Goal: Contribute content: Add original content to the website for others to see

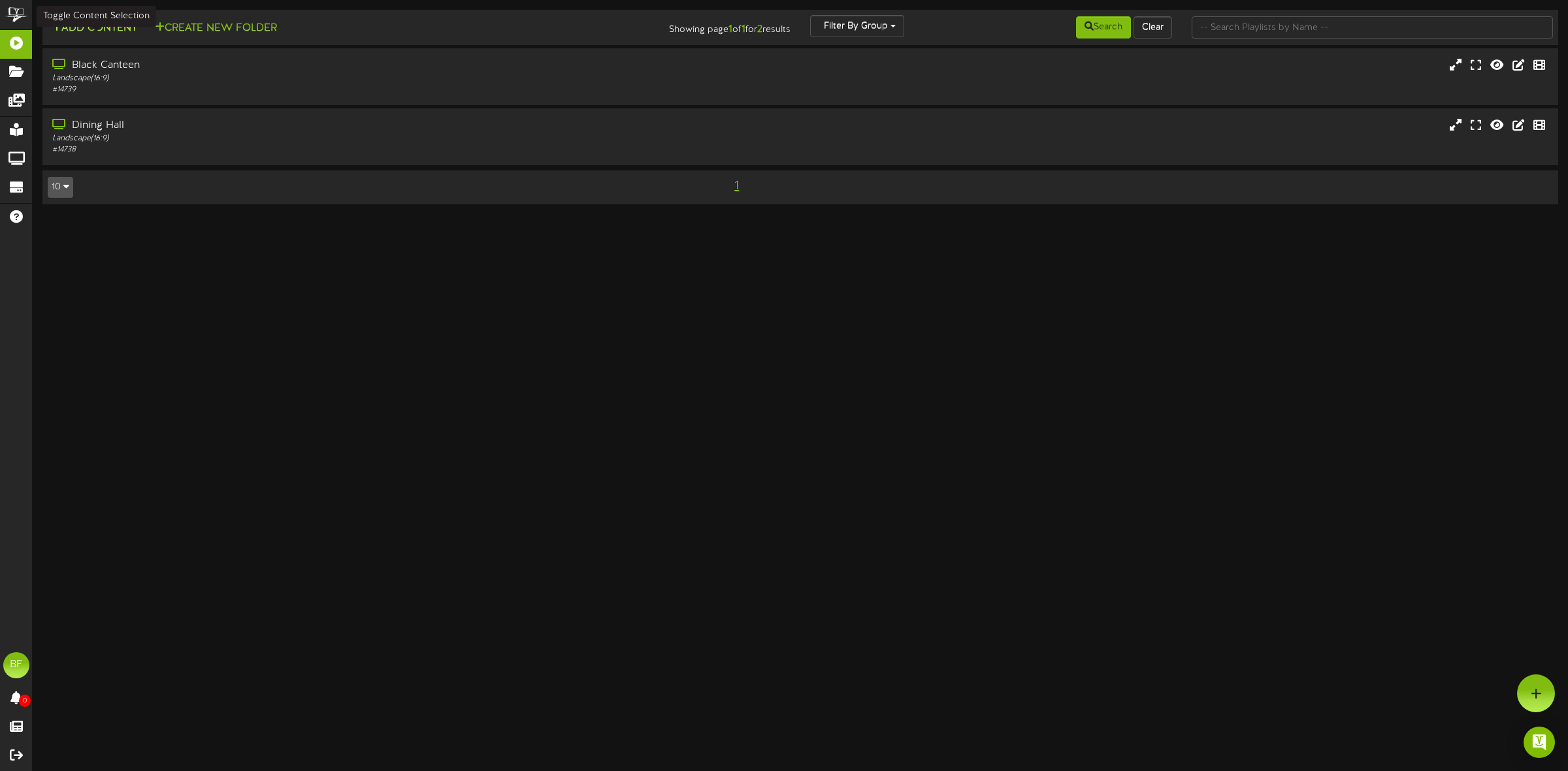
click at [102, 28] on button "Add Content" at bounding box center [95, 28] width 94 height 17
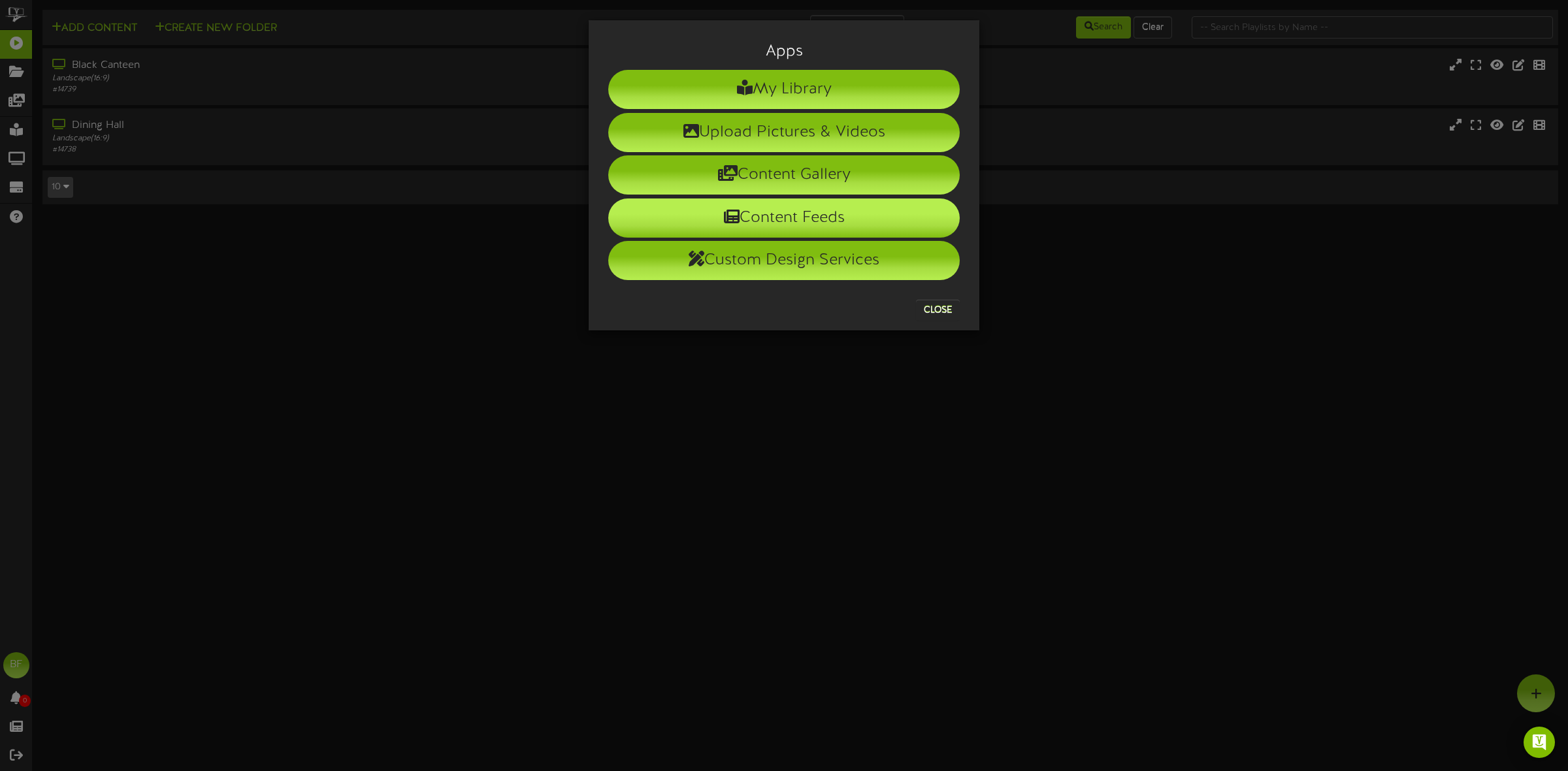
click at [789, 216] on li "Content Feeds" at bounding box center [784, 218] width 351 height 39
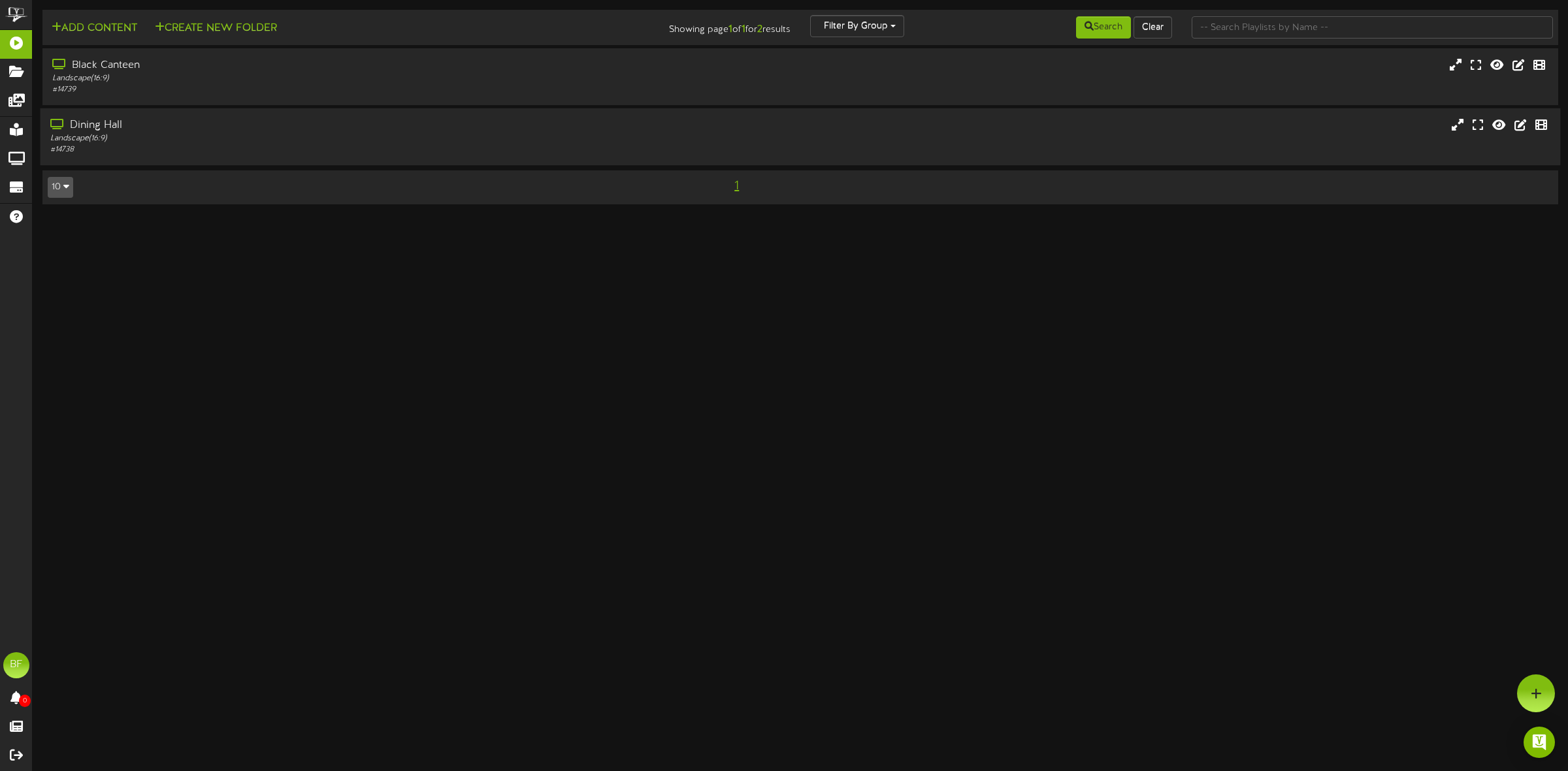
click at [100, 127] on div "Dining Hall" at bounding box center [357, 125] width 613 height 15
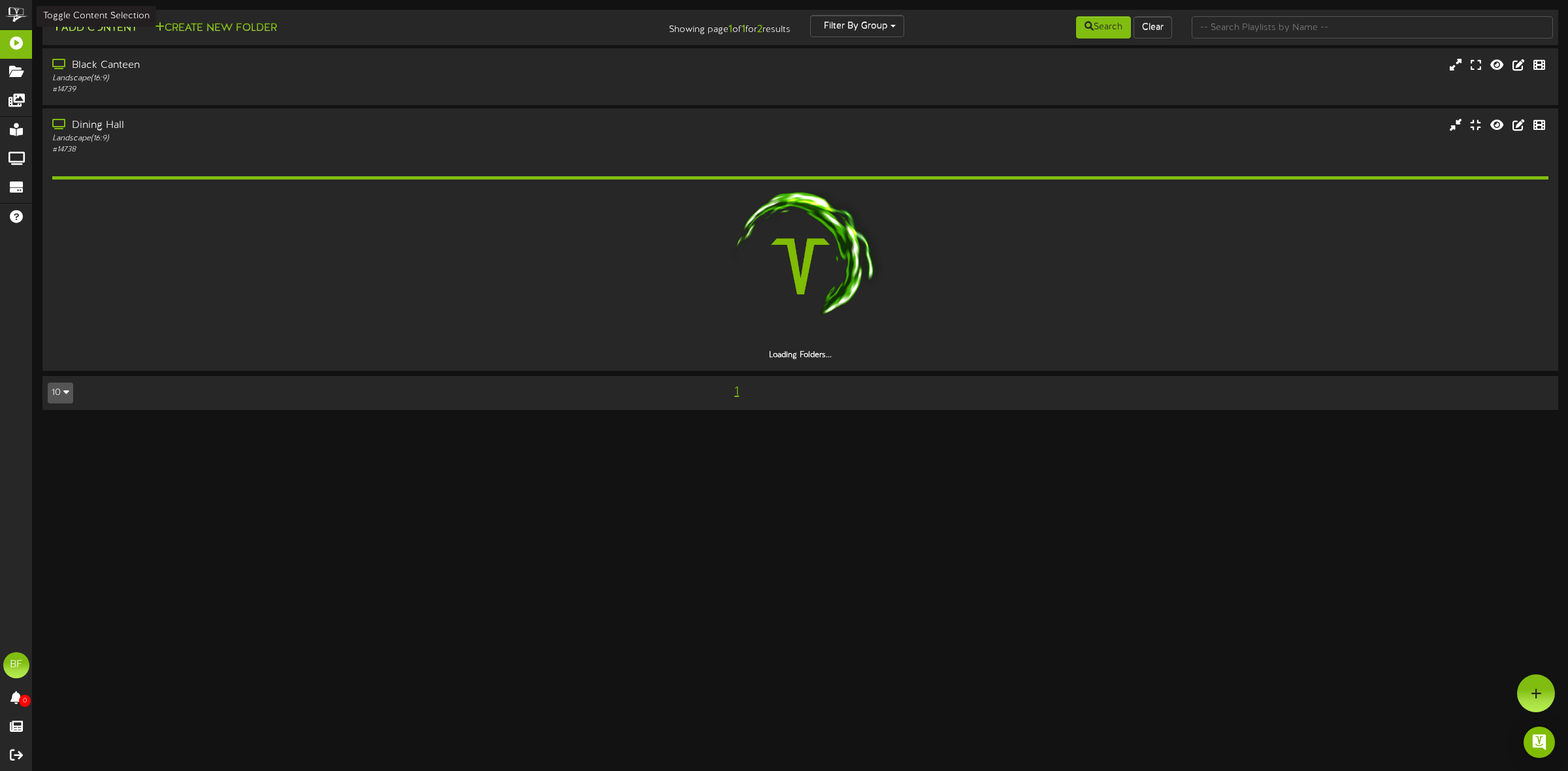
click at [102, 24] on button "Add Content" at bounding box center [95, 28] width 94 height 17
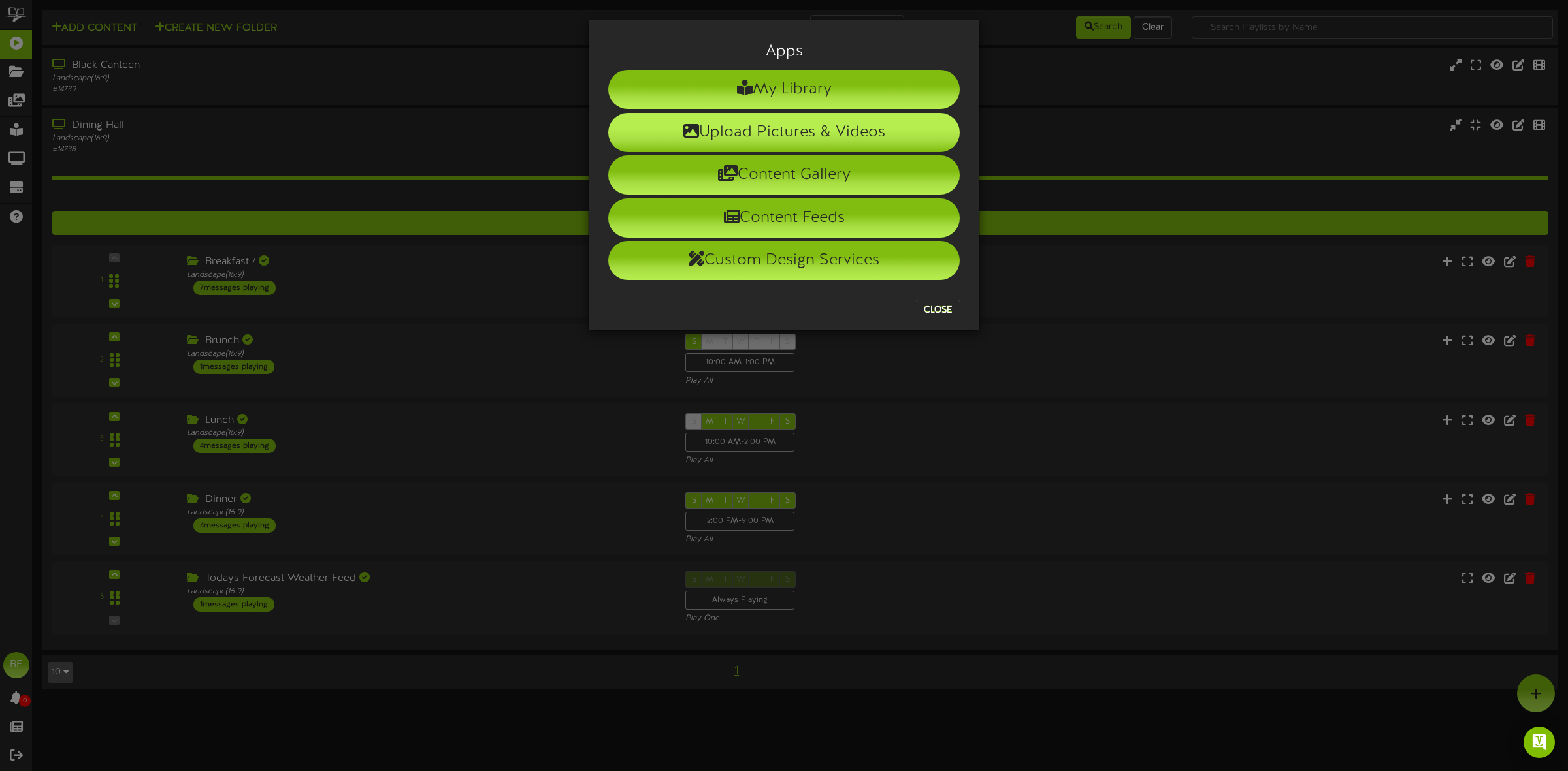
click at [797, 133] on li "Upload Pictures & Videos" at bounding box center [784, 133] width 351 height 39
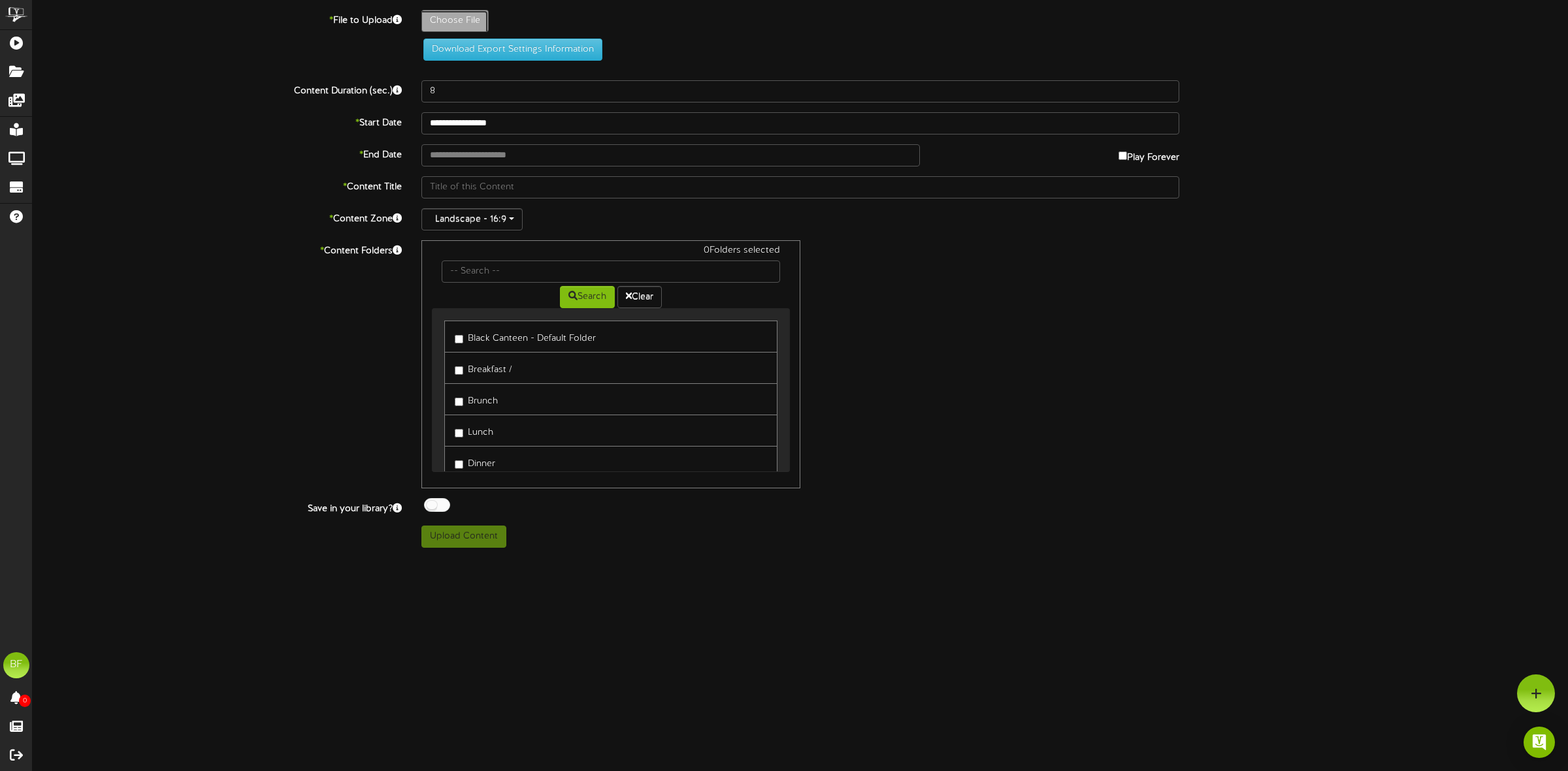
type input "**********"
type input "Slide19"
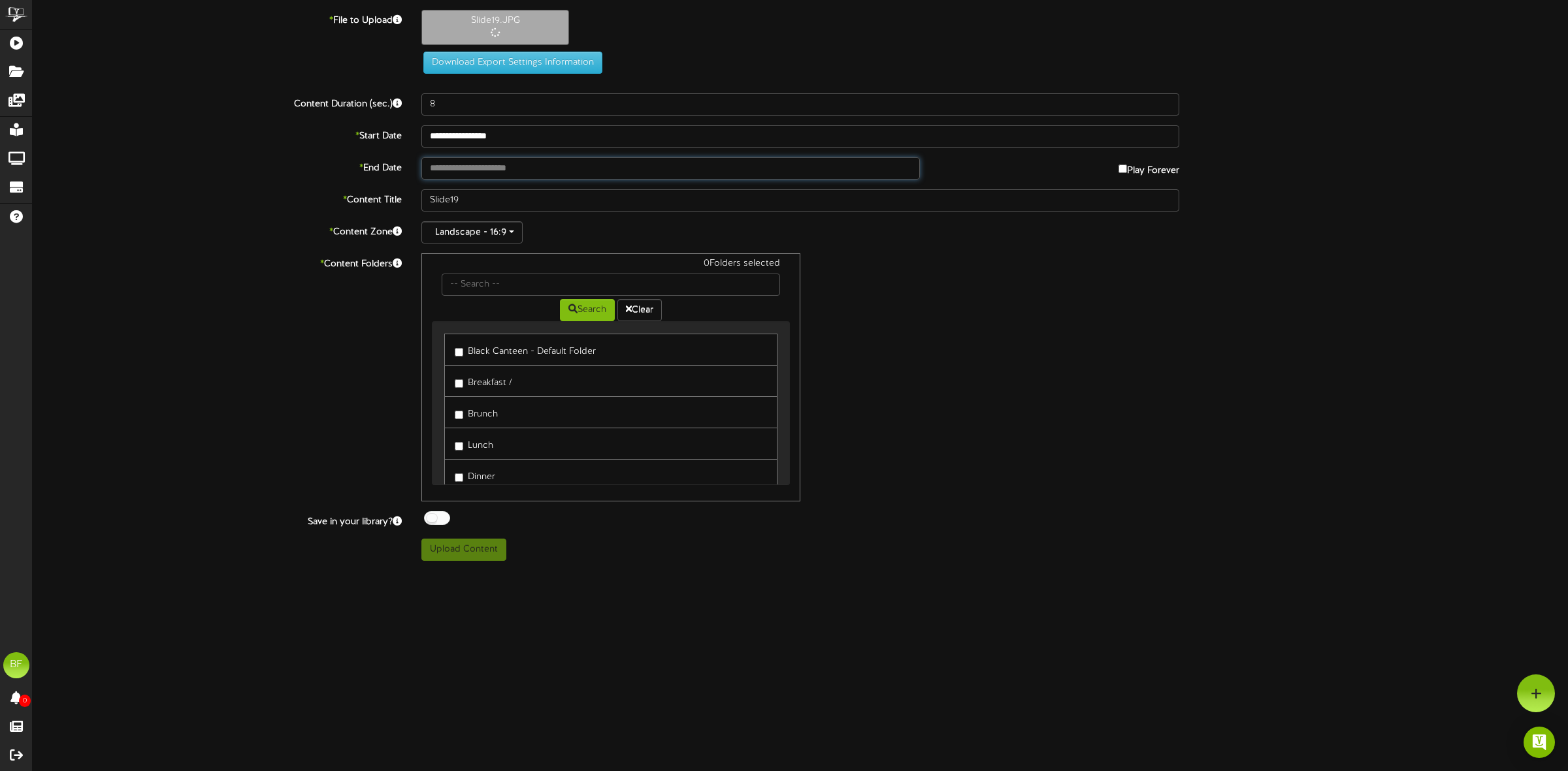
click at [554, 165] on input "text" at bounding box center [671, 168] width 498 height 22
type input "**********"
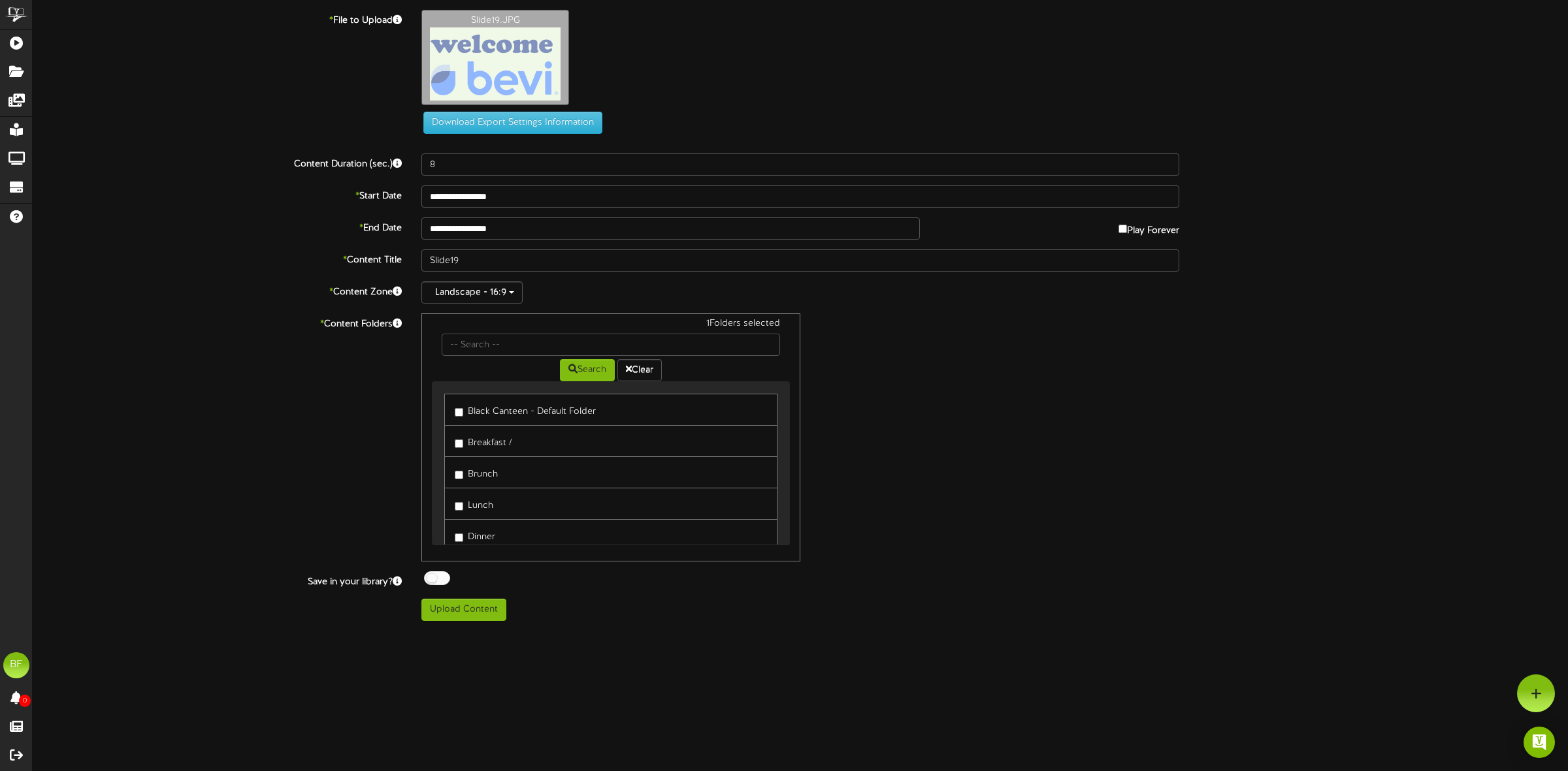
click at [426, 578] on div at bounding box center [436, 578] width 26 height 14
click at [461, 609] on button "Upload Content" at bounding box center [464, 609] width 85 height 22
